Goal: Task Accomplishment & Management: Manage account settings

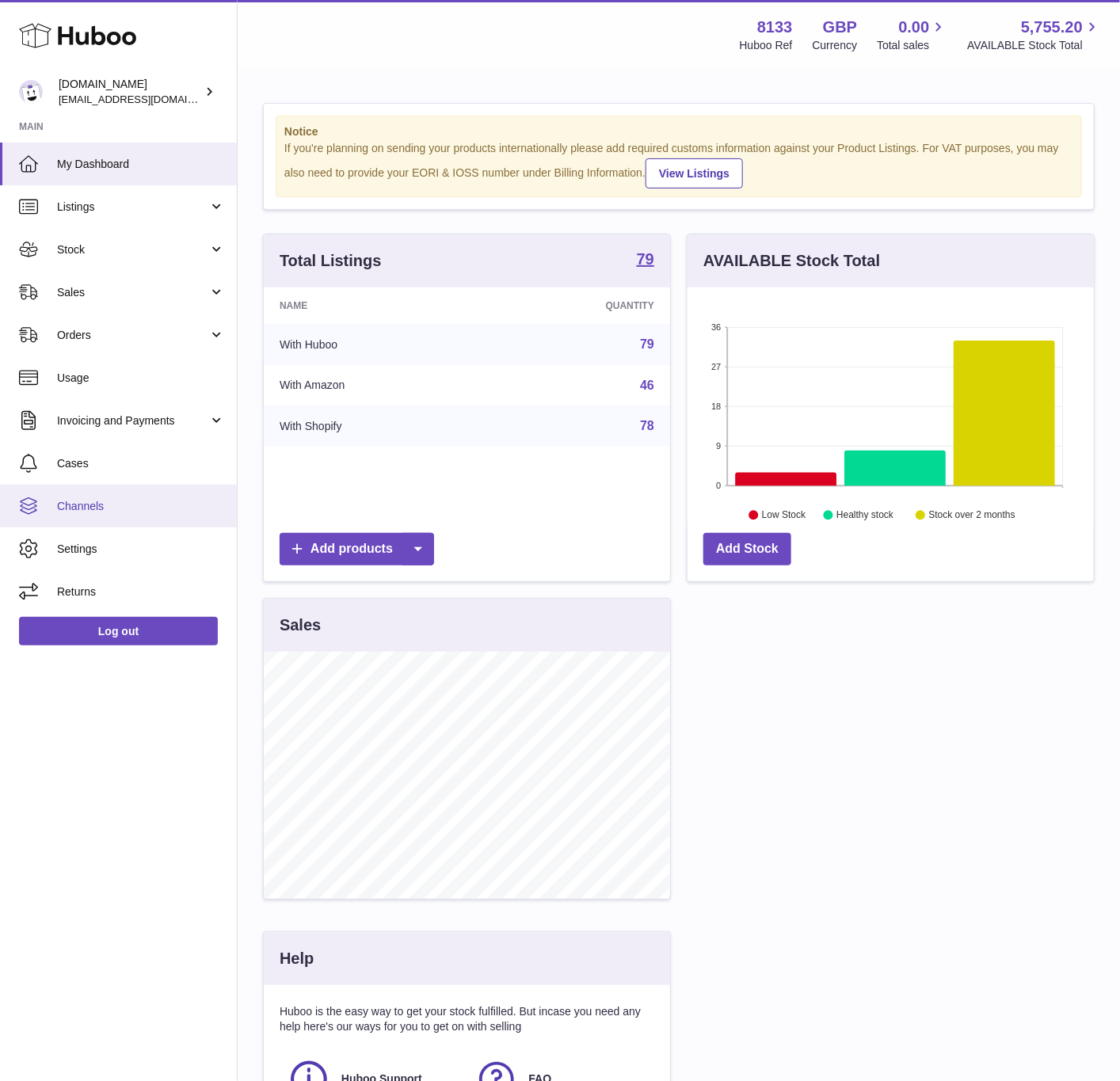
scroll to position [247, 405]
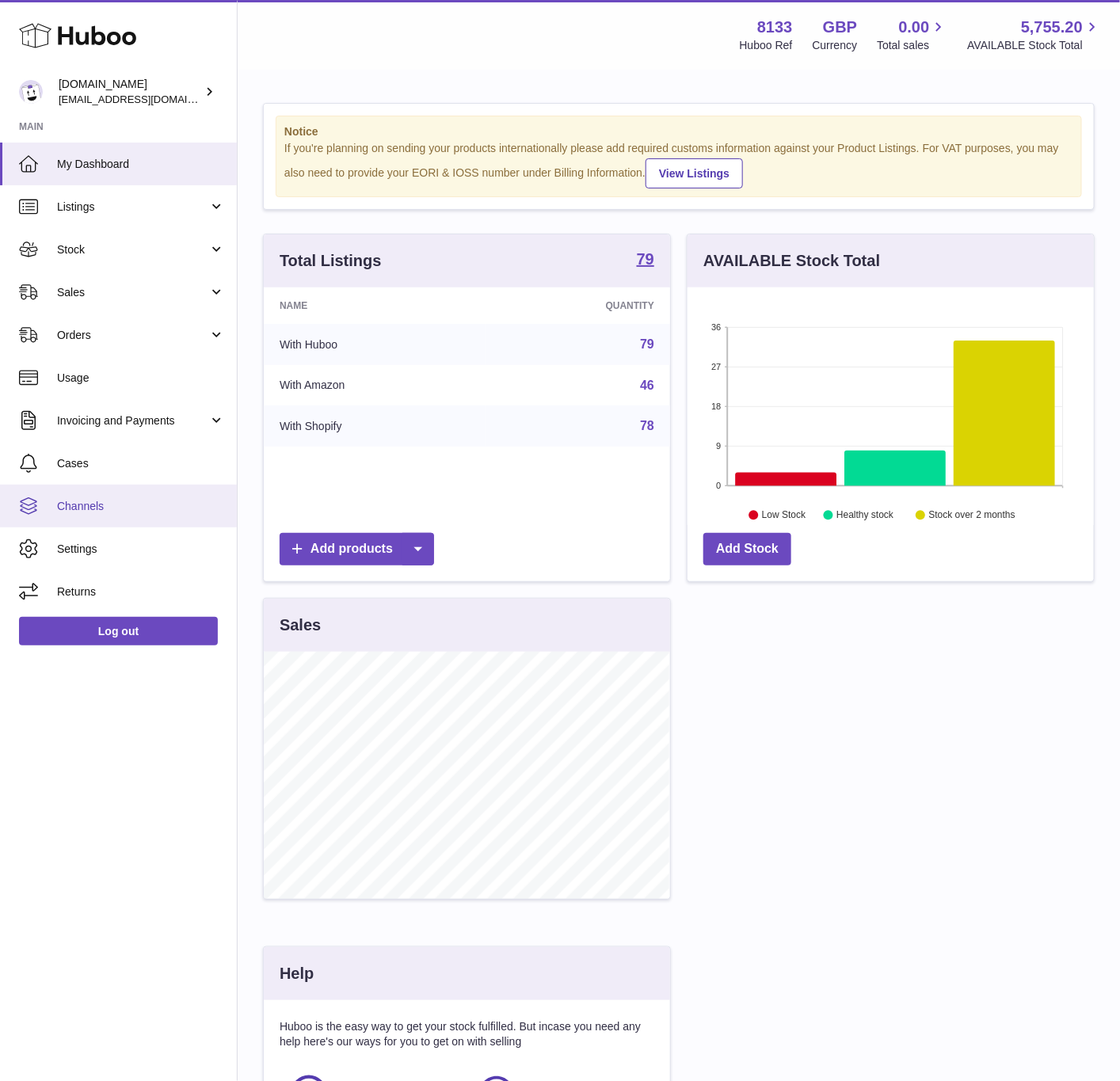
click at [100, 511] on span "Channels" at bounding box center [141, 506] width 168 height 15
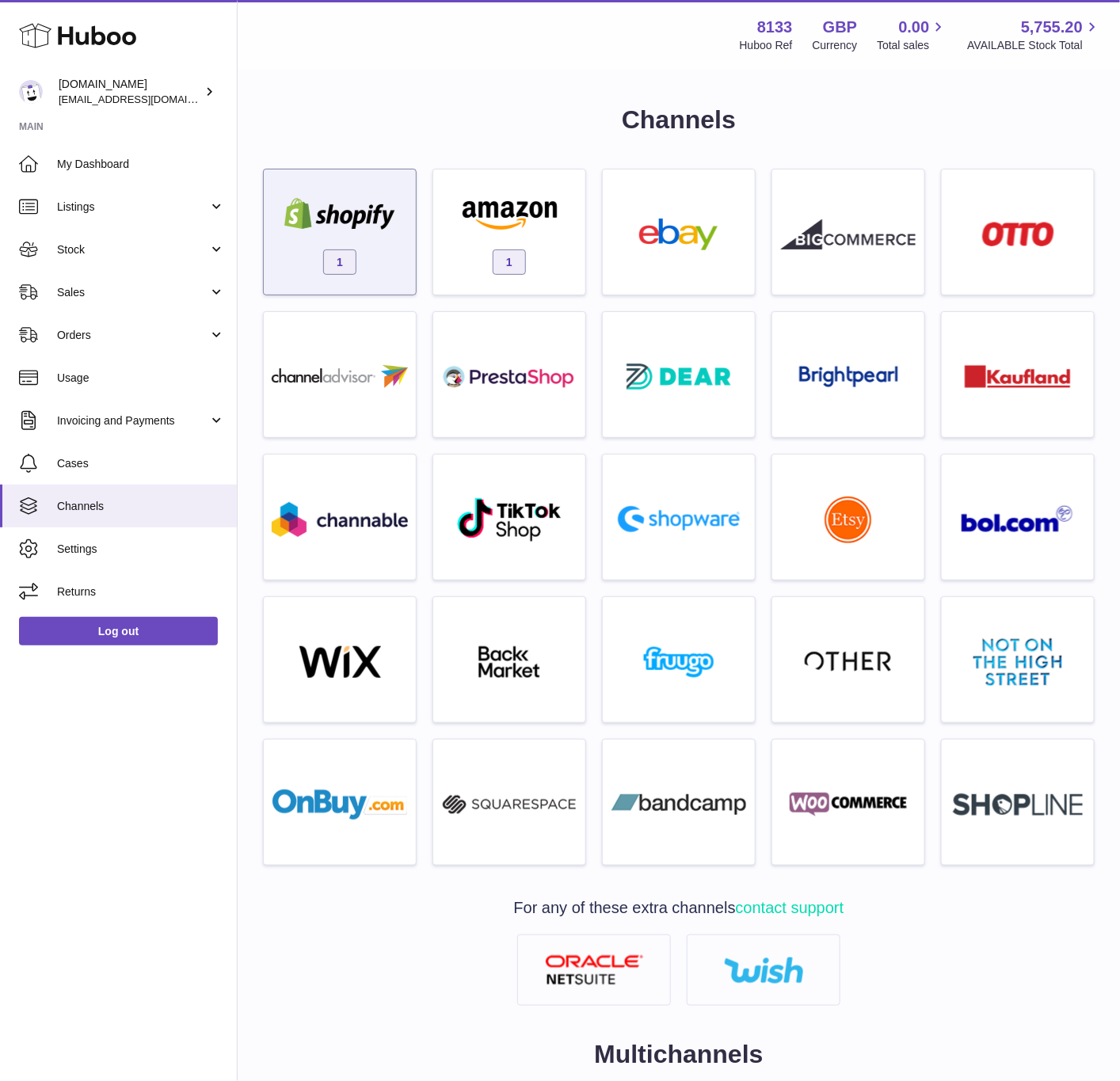
click at [397, 252] on div "1" at bounding box center [340, 236] width 136 height 101
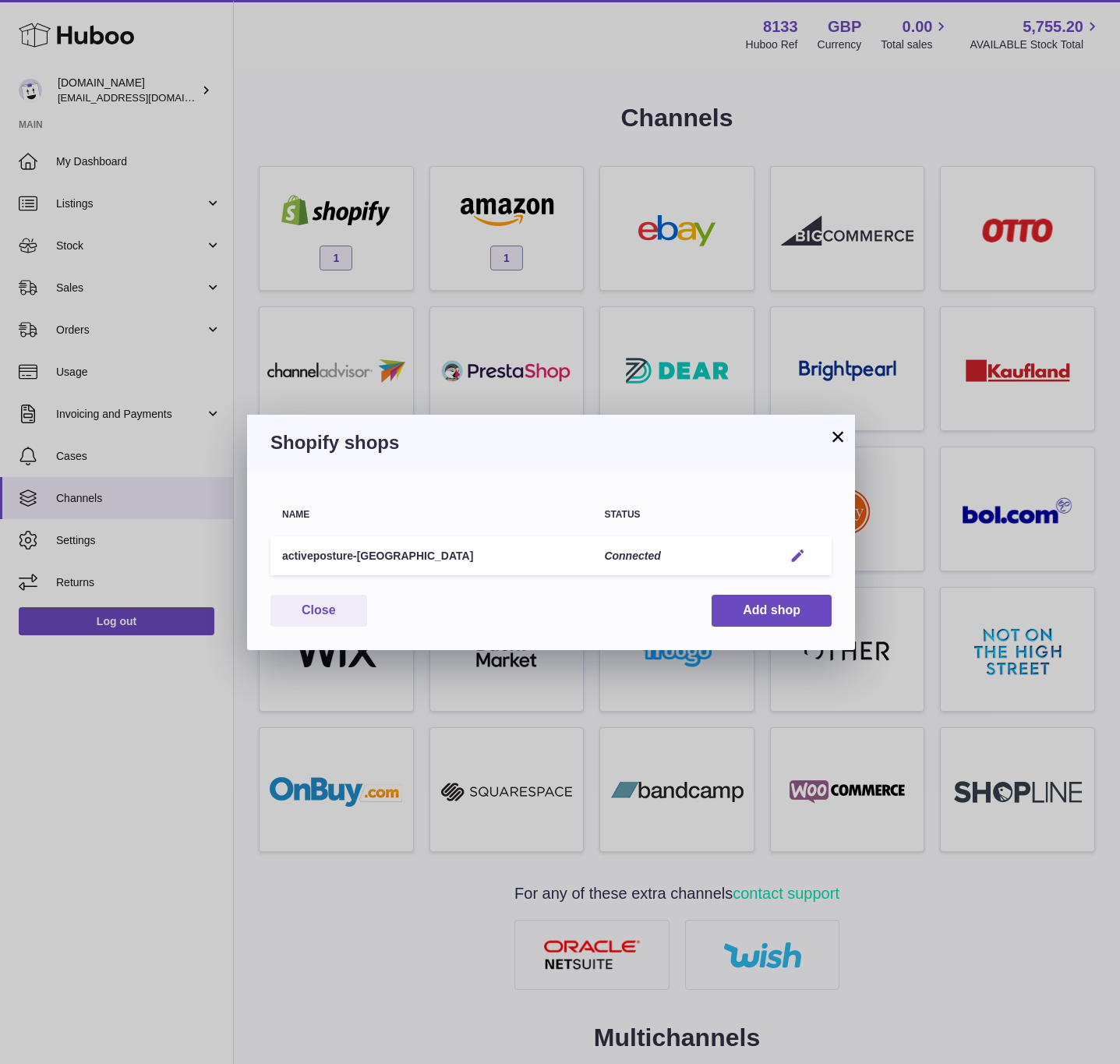
click at [807, 552] on button "Edit" at bounding box center [797, 556] width 28 height 17
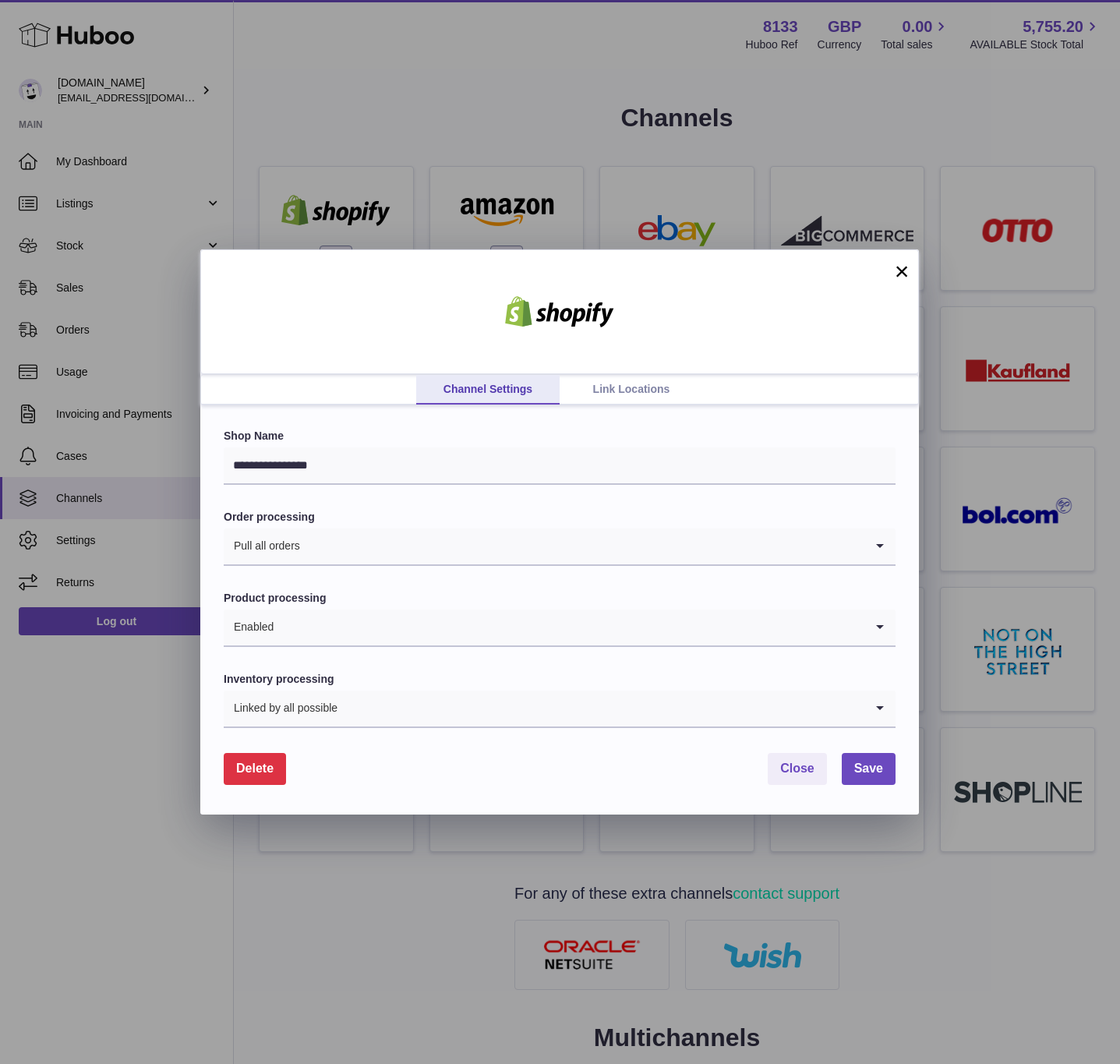
click at [610, 402] on link "Link Locations" at bounding box center [631, 390] width 143 height 29
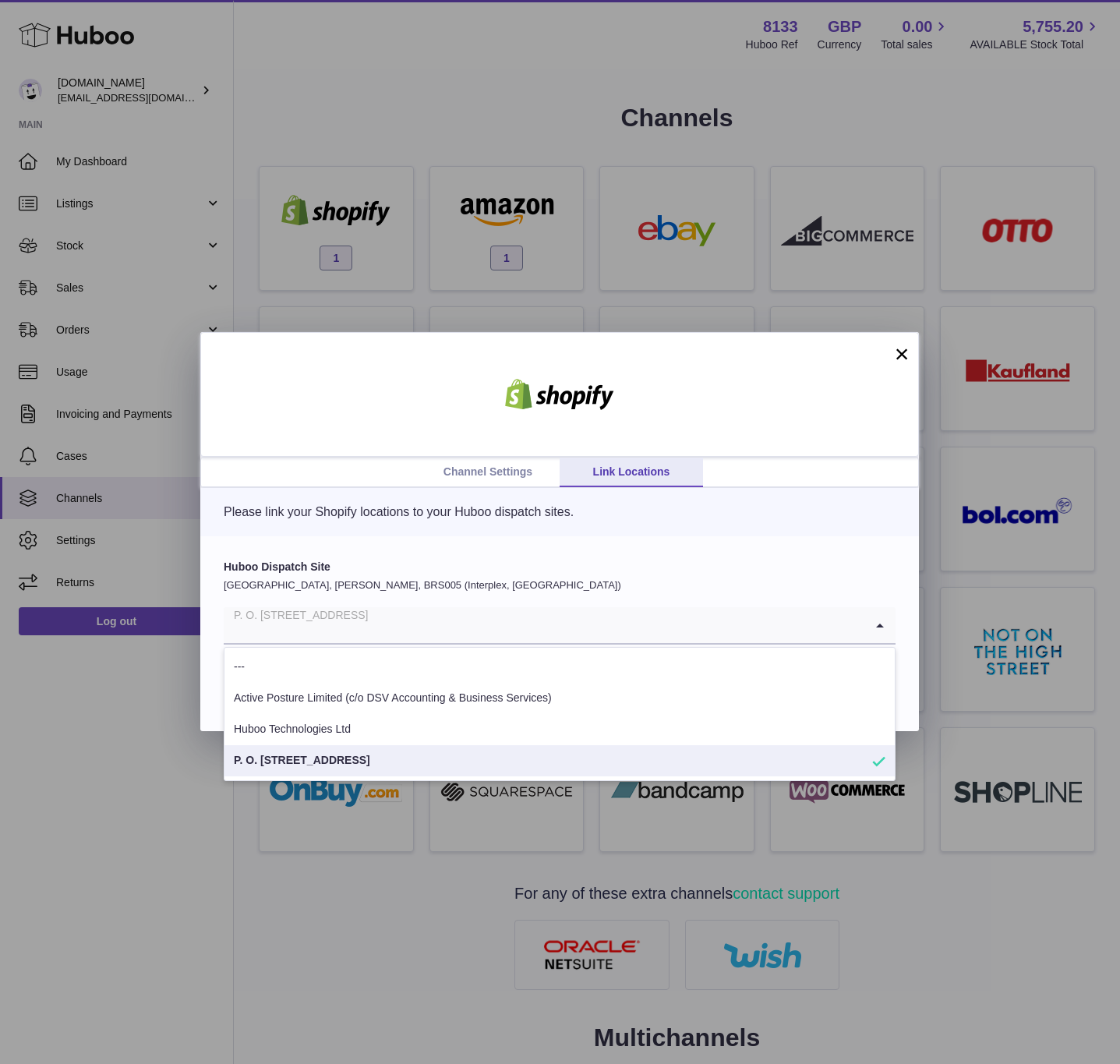
click at [432, 614] on input "Search for option" at bounding box center [544, 625] width 640 height 36
click at [464, 587] on p "[GEOGRAPHIC_DATA], [PERSON_NAME], BRS005 (Interplex, [GEOGRAPHIC_DATA])" at bounding box center [560, 586] width 672 height 14
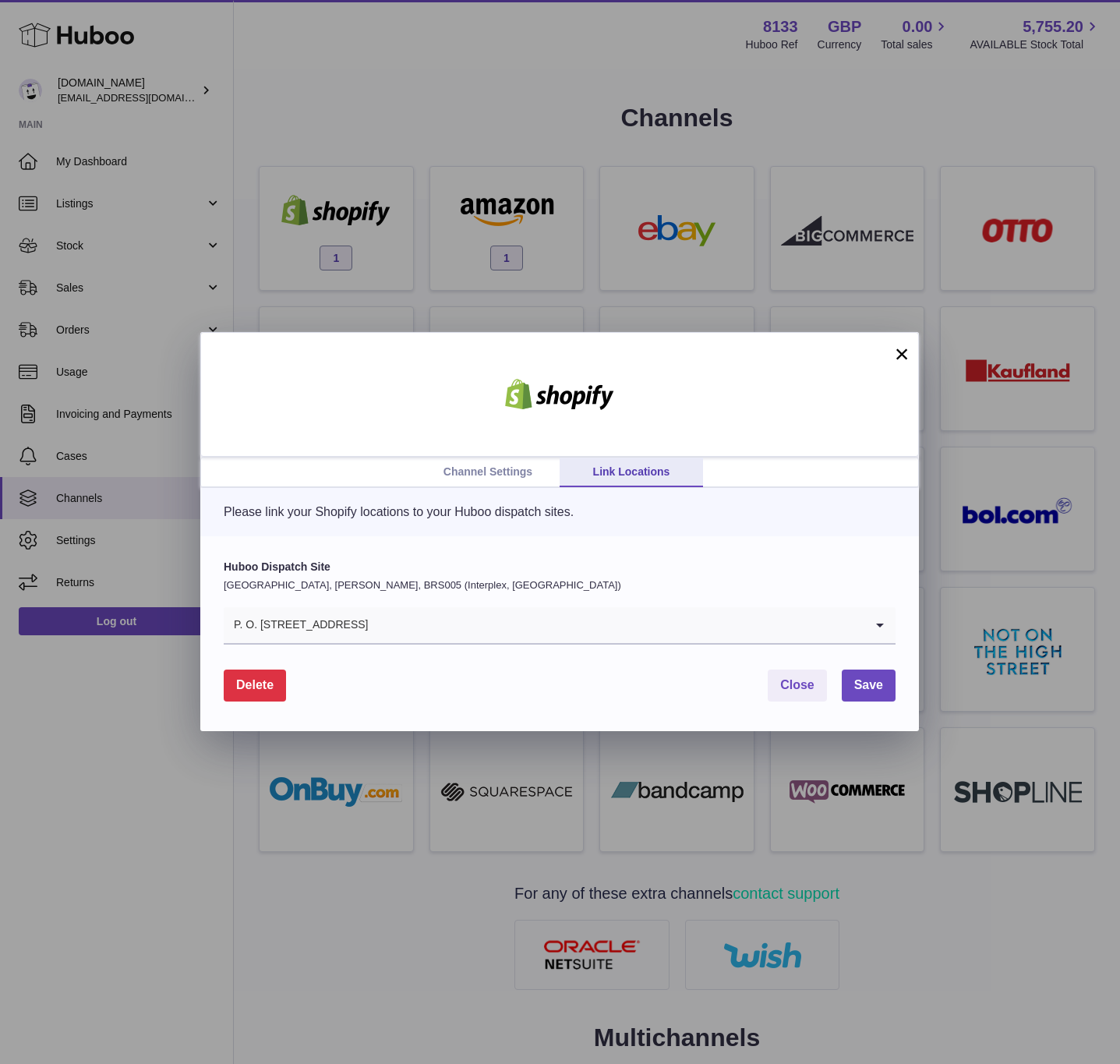
click at [454, 628] on input "Search for option" at bounding box center [617, 625] width 495 height 36
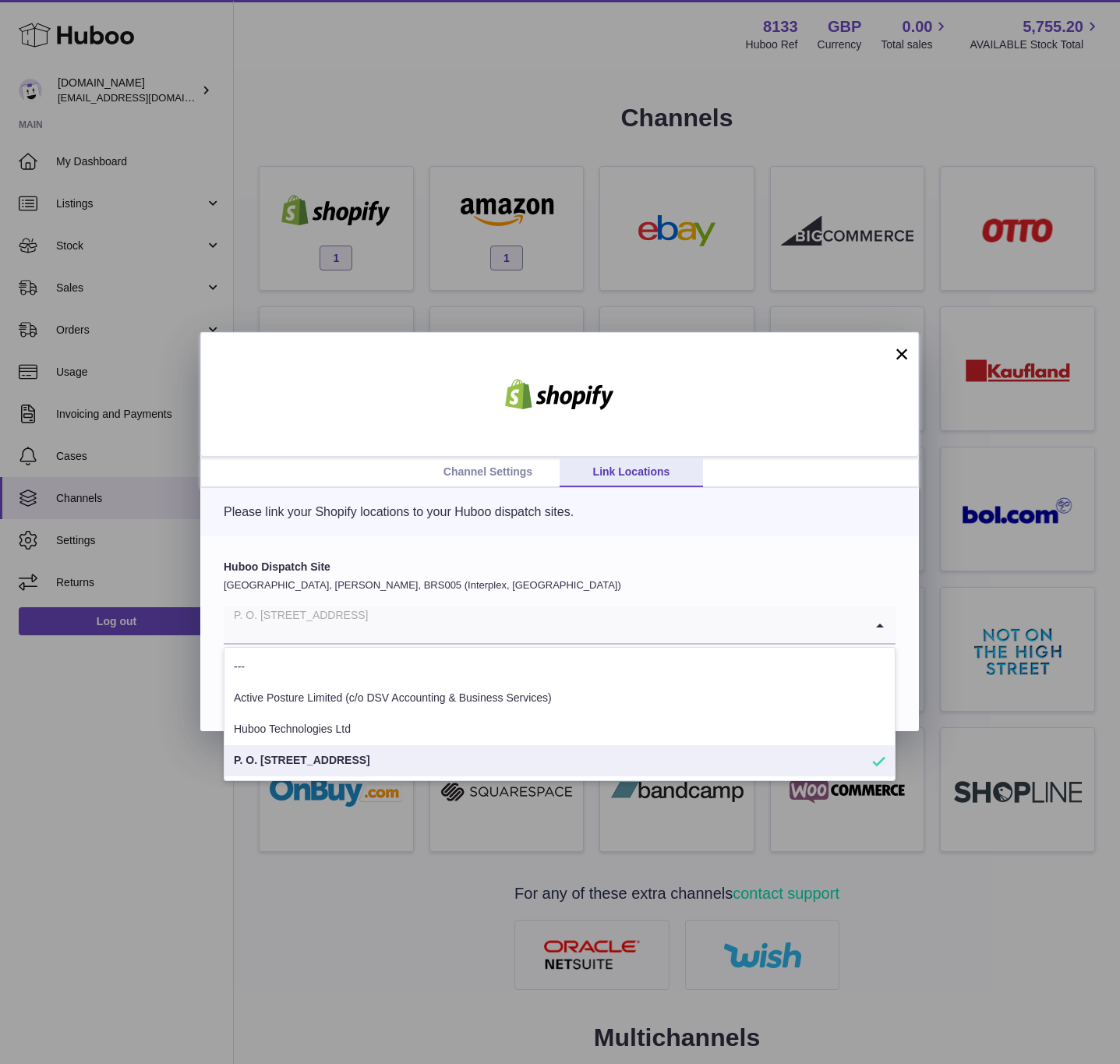
click at [464, 609] on input "Search for option" at bounding box center [544, 625] width 640 height 36
click at [469, 583] on p "[GEOGRAPHIC_DATA], [PERSON_NAME], BRS005 (Interplex, [GEOGRAPHIC_DATA])" at bounding box center [560, 586] width 672 height 14
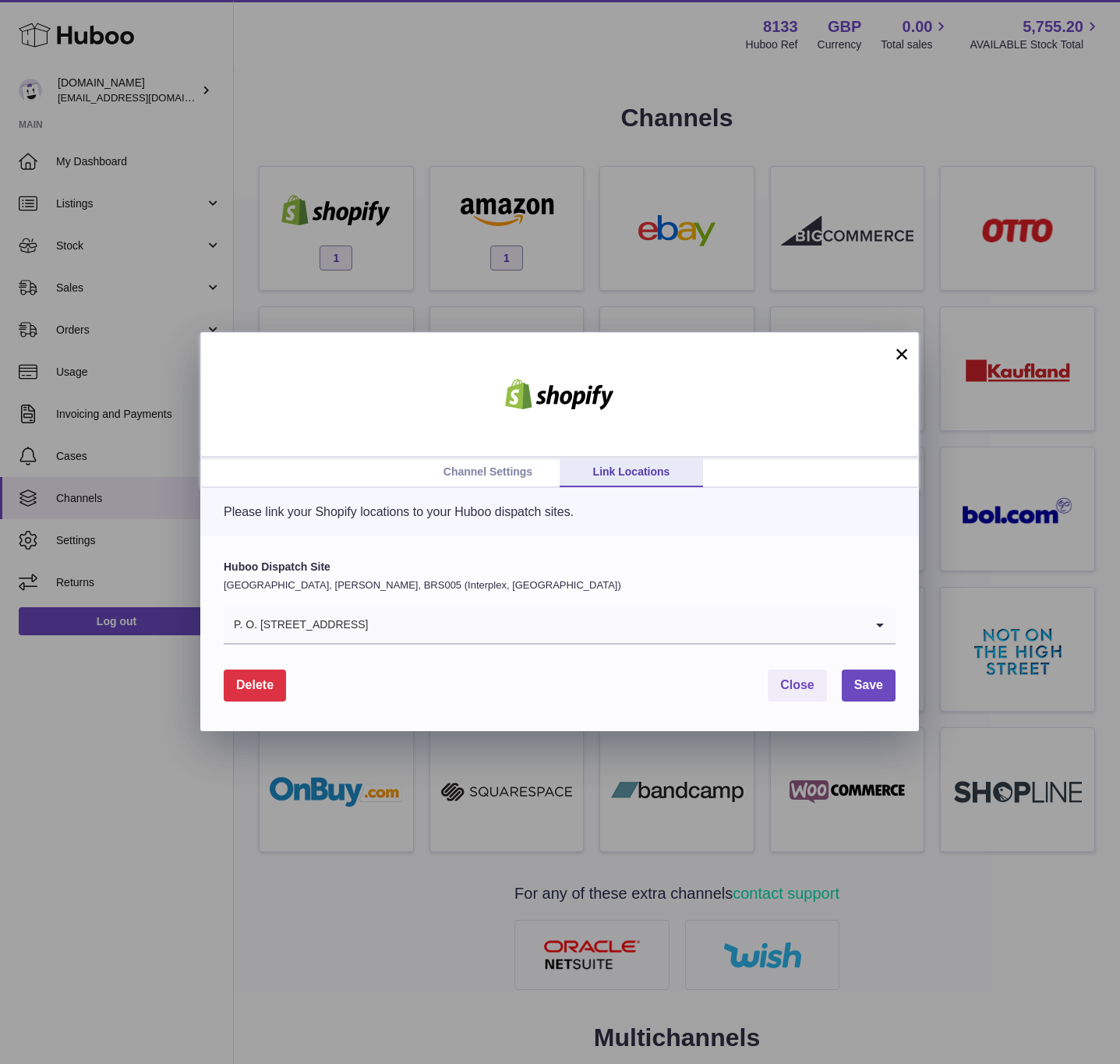
click at [903, 352] on button "×" at bounding box center [902, 354] width 19 height 19
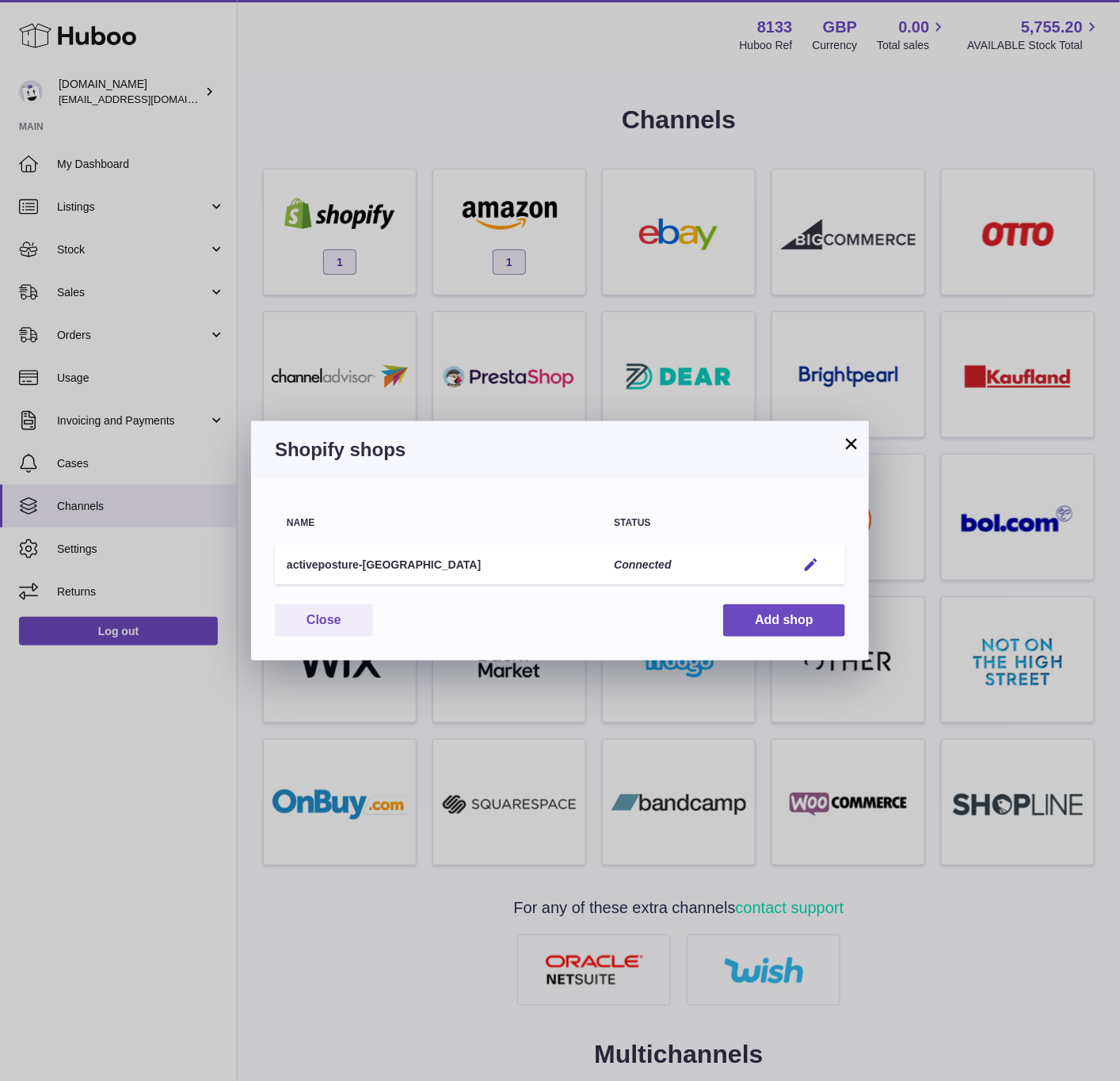
click at [817, 575] on td "Edit" at bounding box center [815, 565] width 61 height 40
click at [810, 559] on em "button" at bounding box center [810, 565] width 17 height 17
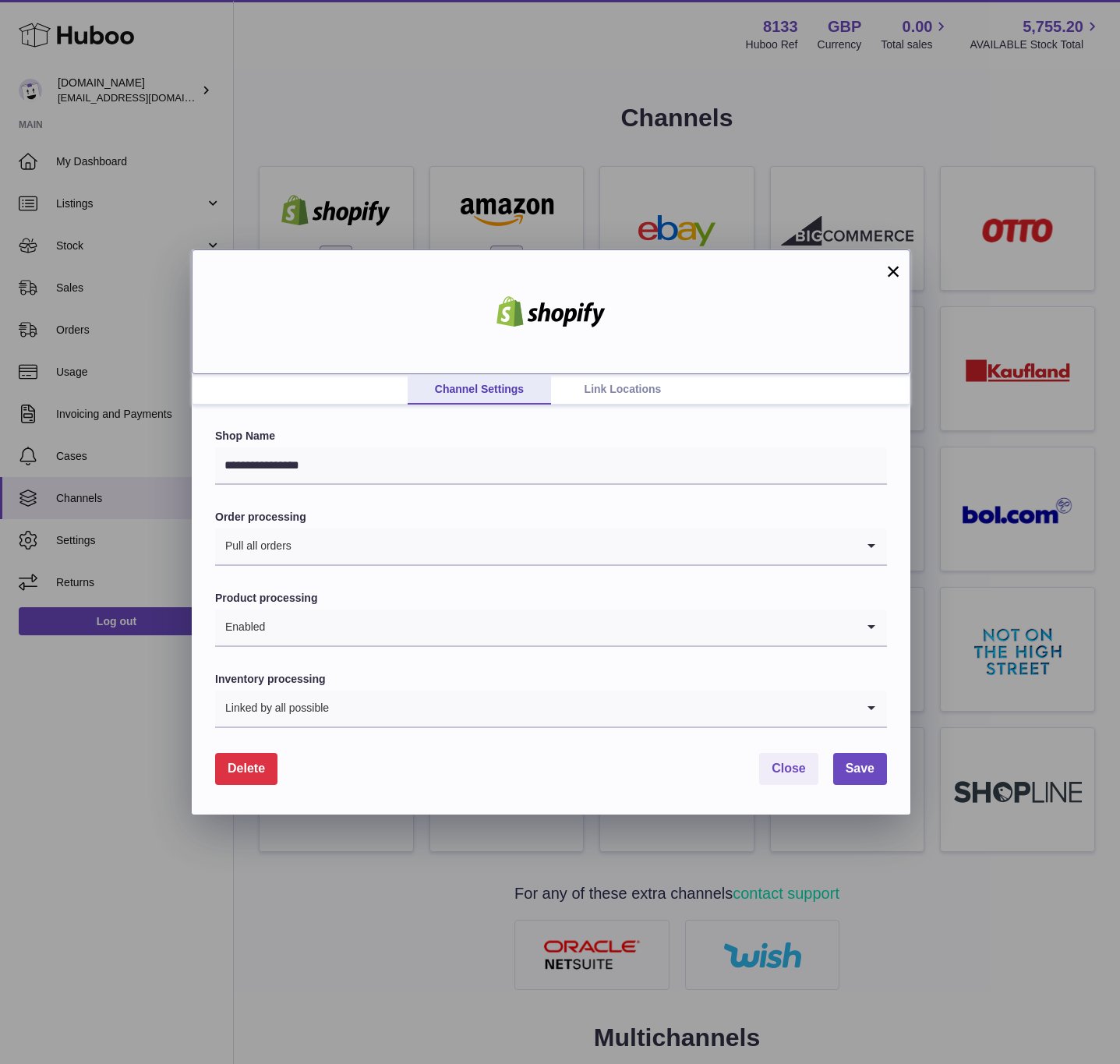
click at [613, 373] on div at bounding box center [551, 312] width 719 height 125
click at [613, 386] on link "Link Locations" at bounding box center [622, 390] width 143 height 29
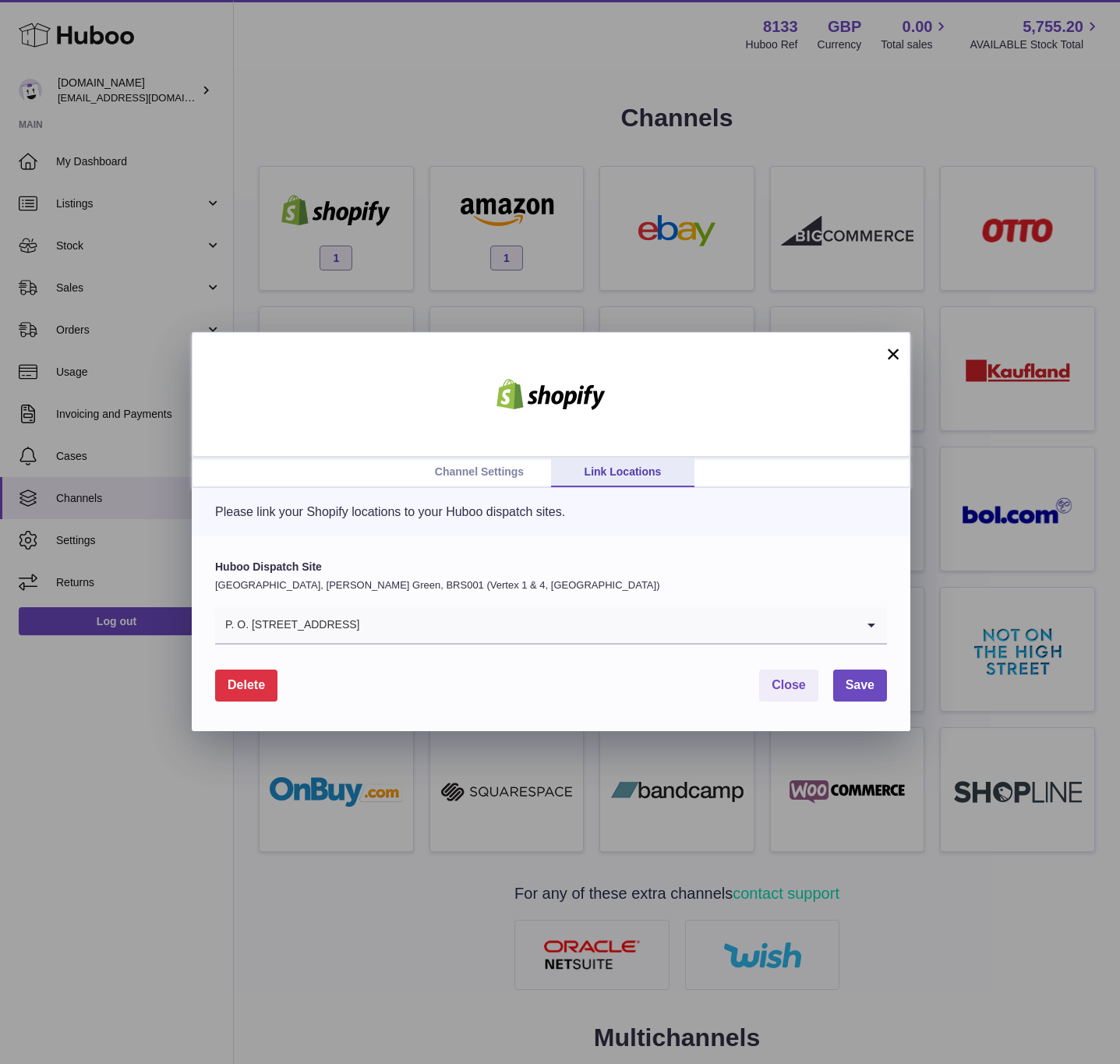
click at [363, 232] on div "Channel Settings Link Locations × Please link your Shopify locations to your Hu…" at bounding box center [560, 532] width 1120 height 1064
